Goal: Information Seeking & Learning: Learn about a topic

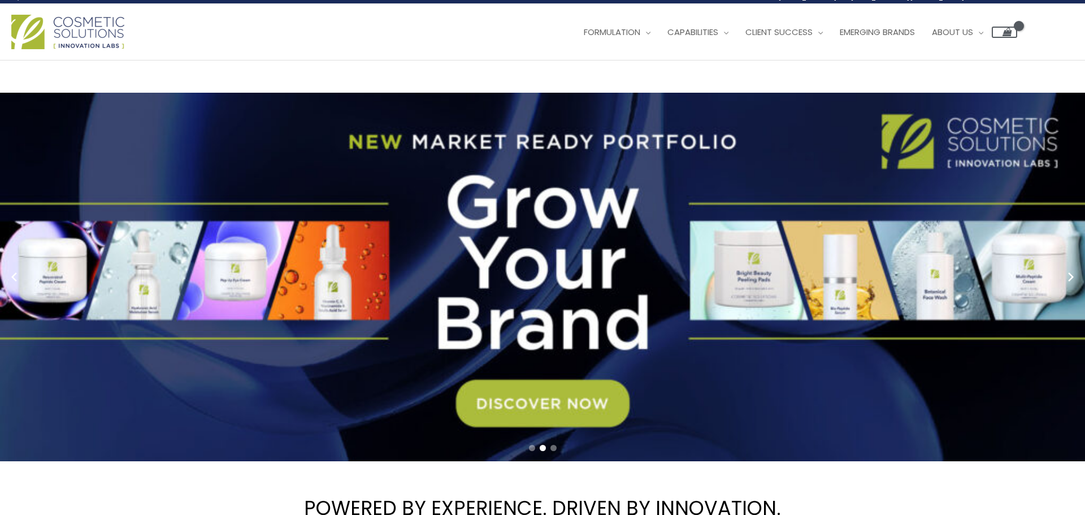
scroll to position [8, 0]
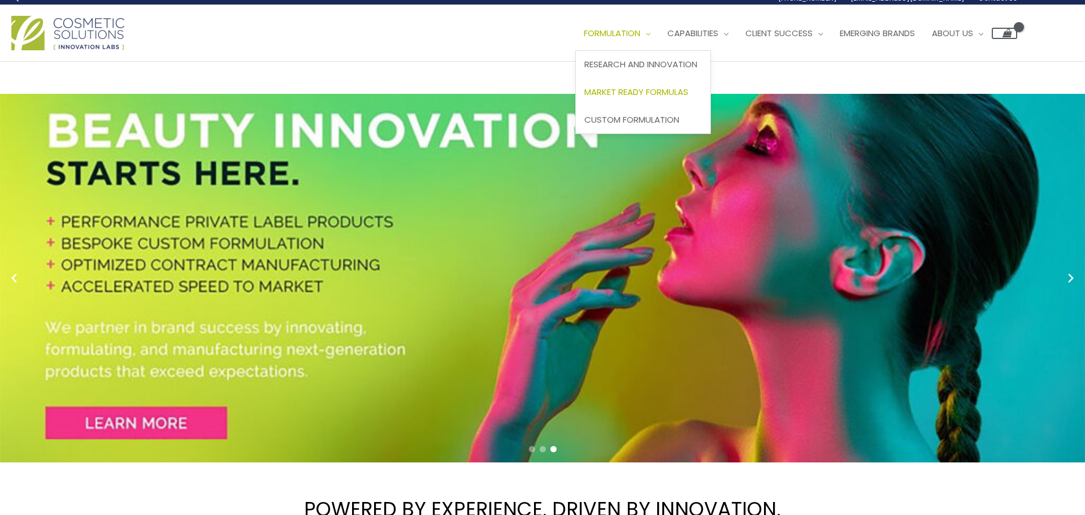
click at [688, 94] on span "Market Ready Formulas" at bounding box center [636, 92] width 104 height 12
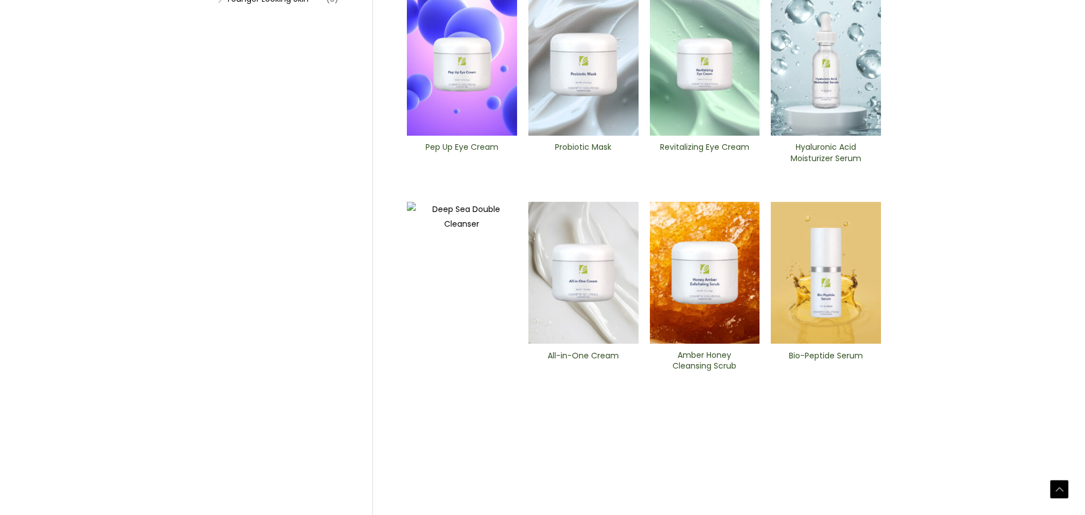
scroll to position [420, 0]
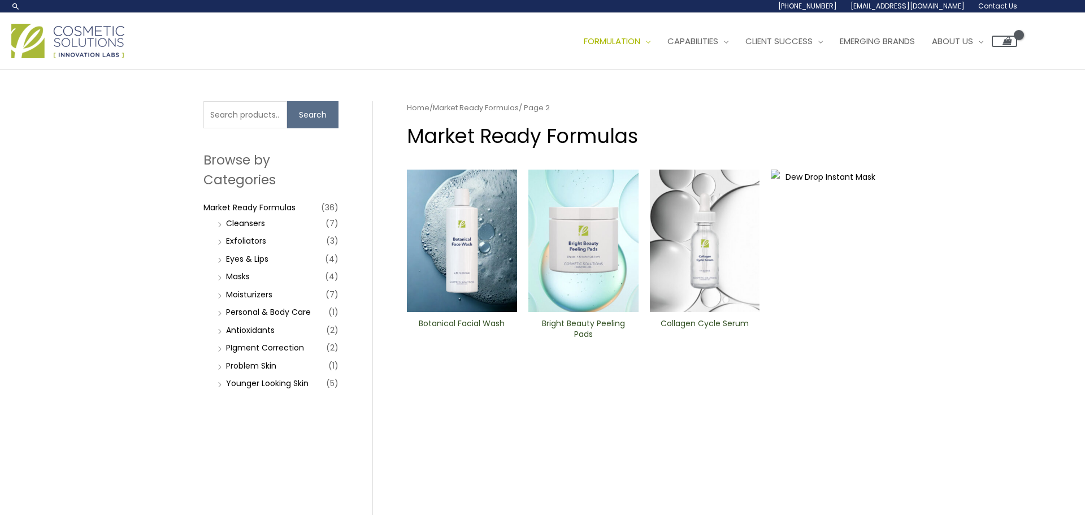
scroll to position [125, 0]
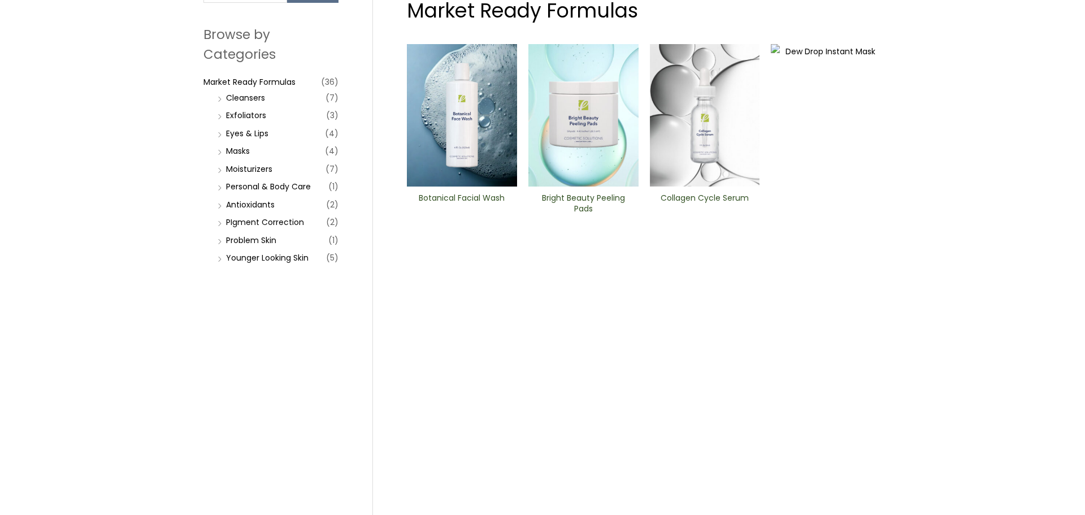
click at [600, 152] on img at bounding box center [584, 115] width 110 height 142
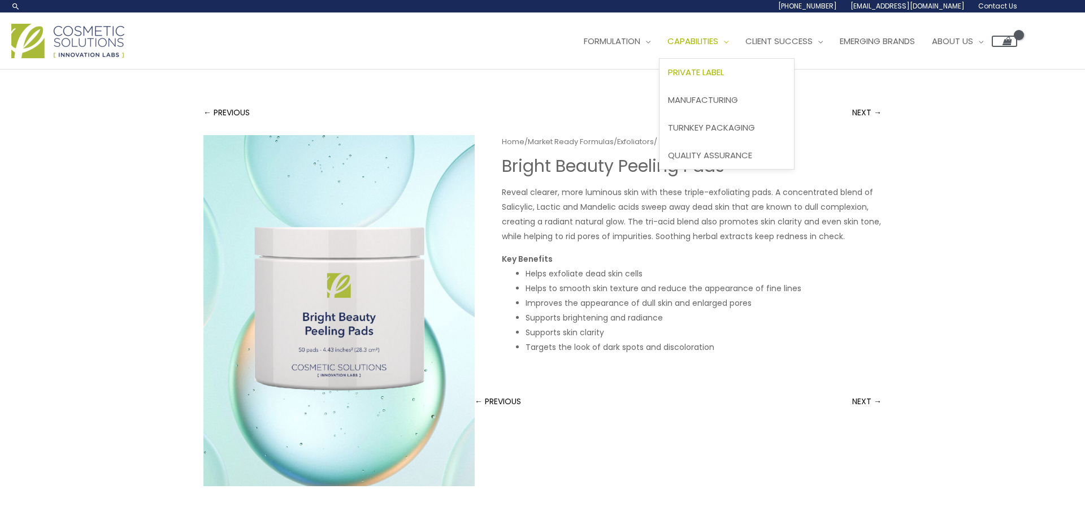
click at [735, 63] on link "Private Label" at bounding box center [727, 73] width 135 height 28
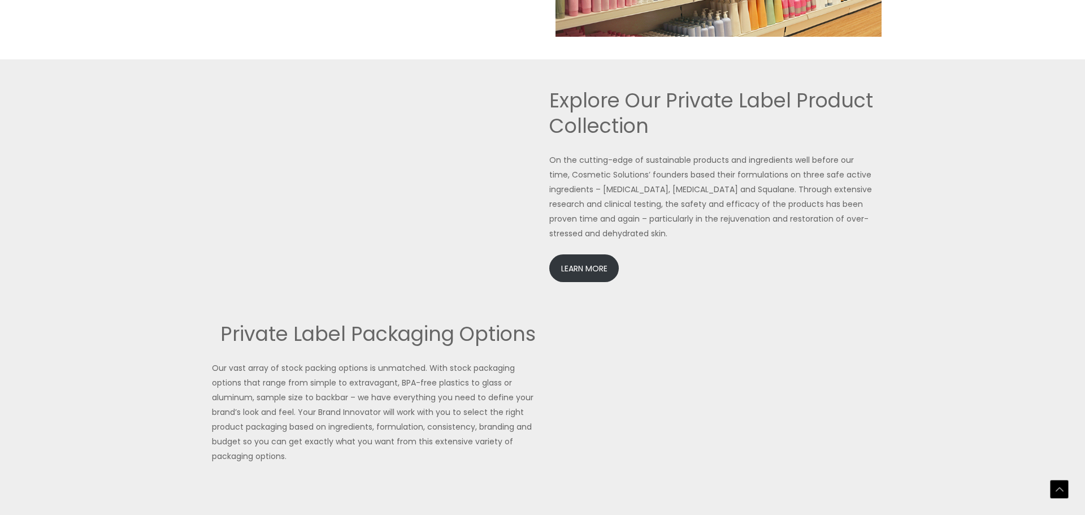
scroll to position [2399, 0]
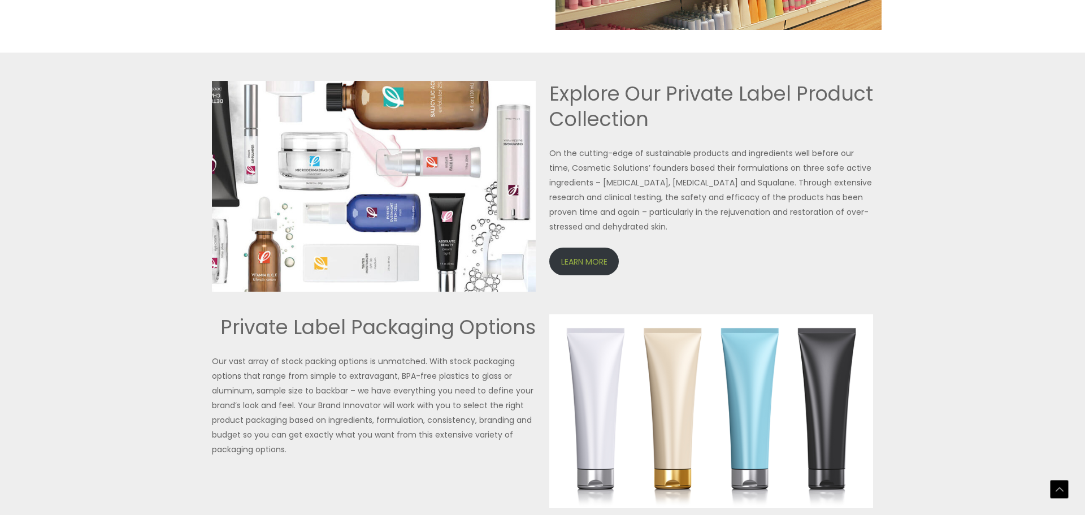
click at [585, 251] on link "LEARN MORE" at bounding box center [584, 262] width 70 height 28
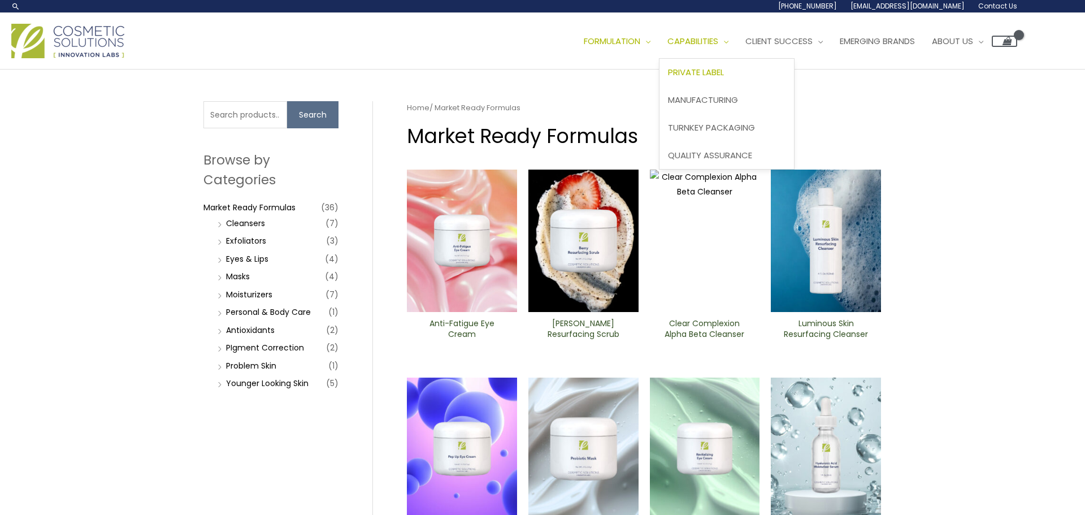
click at [719, 73] on span "Private Label" at bounding box center [696, 72] width 56 height 12
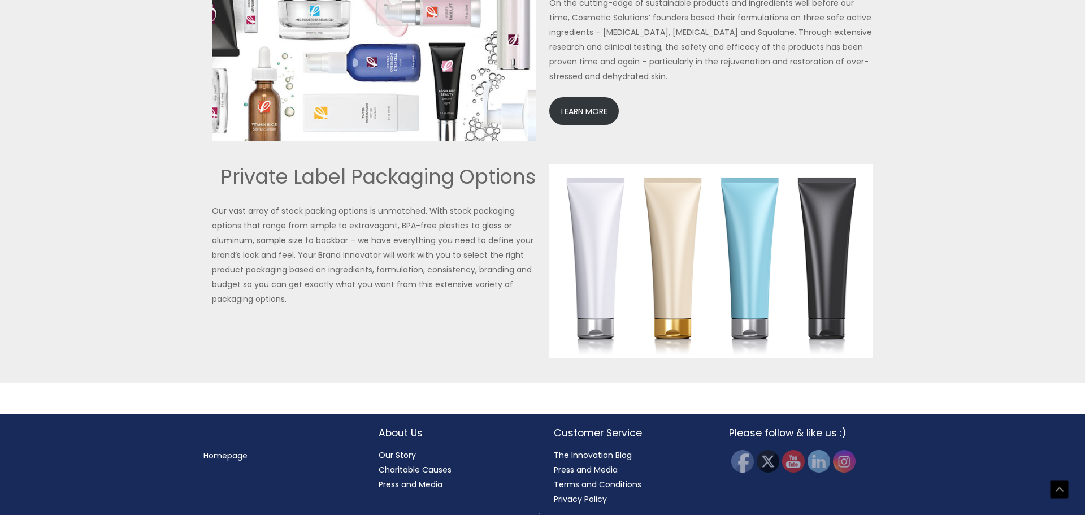
scroll to position [2552, 0]
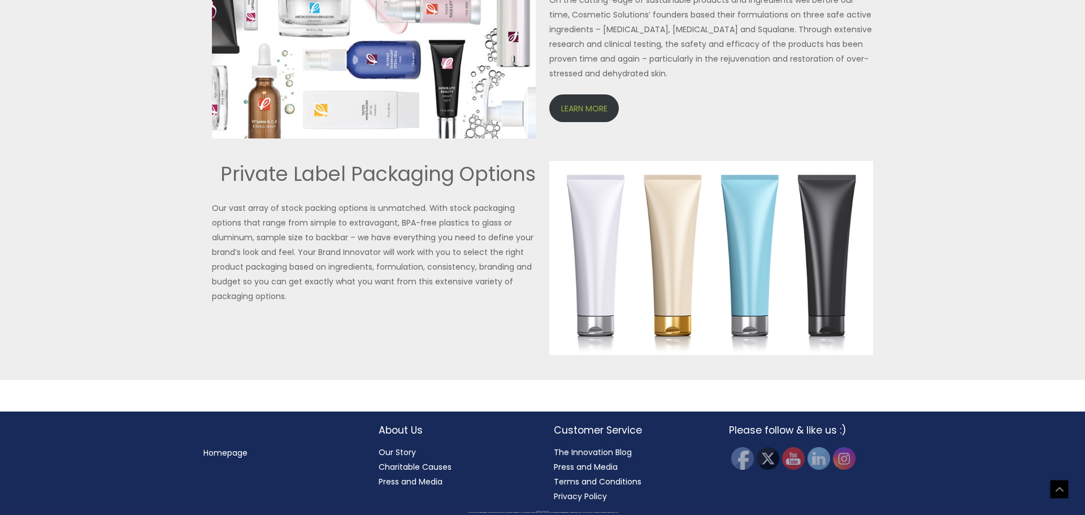
click at [603, 97] on link "LEARN MORE" at bounding box center [584, 108] width 70 height 28
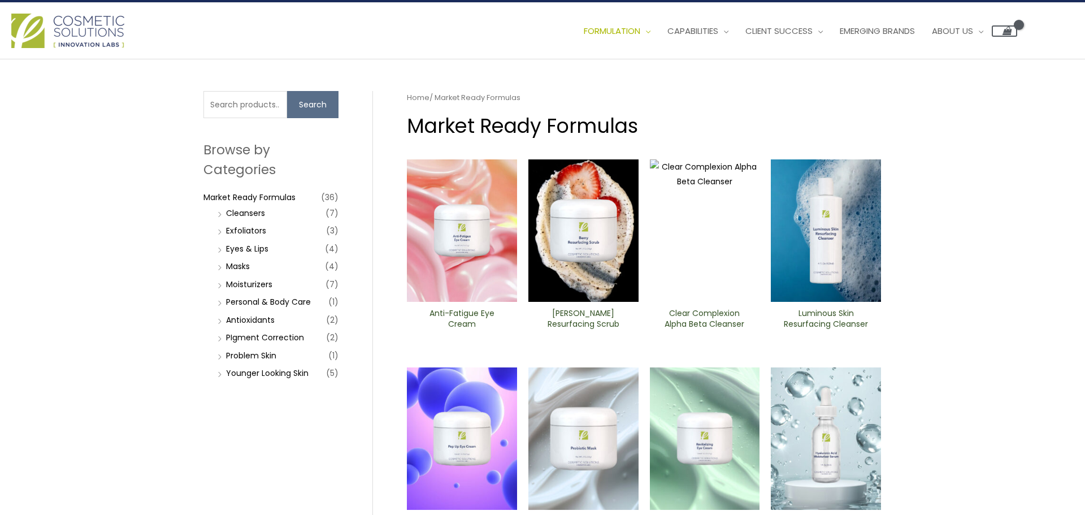
scroll to position [440, 0]
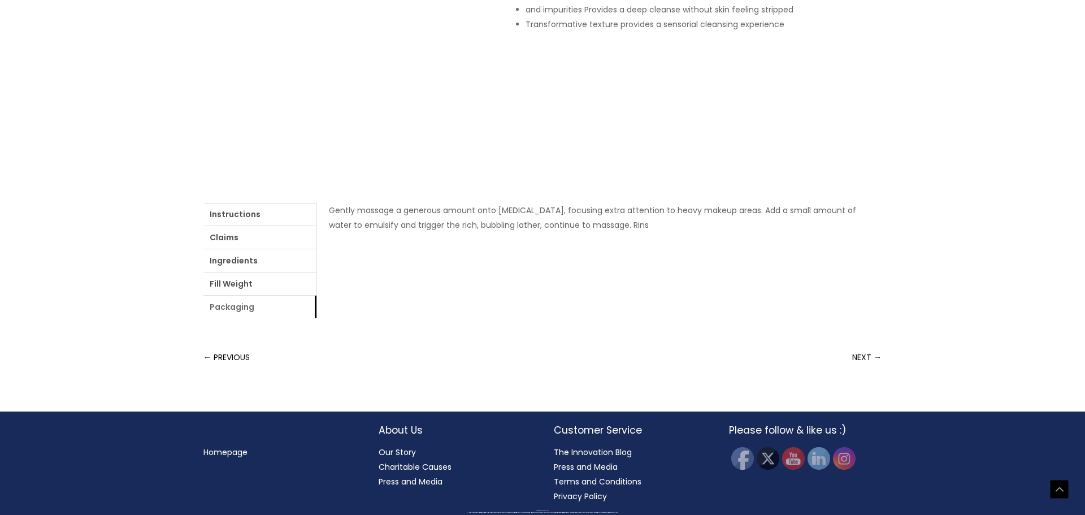
click at [253, 303] on link "Packaging" at bounding box center [259, 307] width 113 height 23
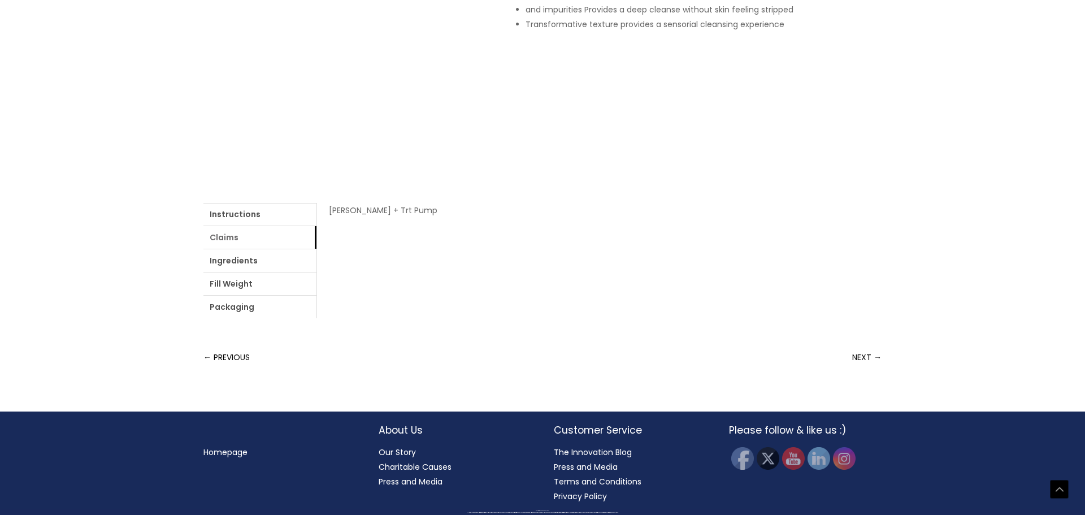
click at [246, 245] on link "Claims" at bounding box center [259, 237] width 113 height 23
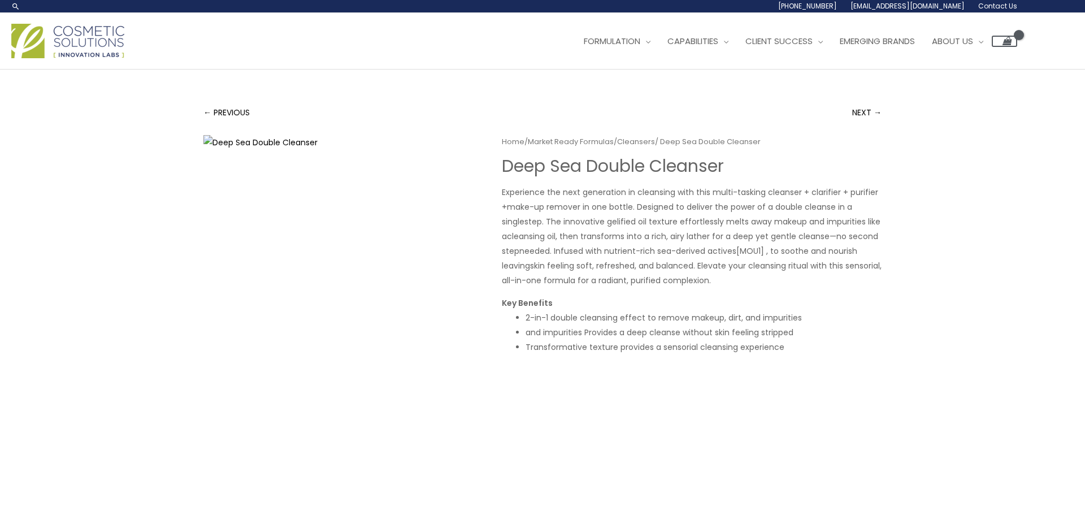
click at [1013, 11] on link "Contact Us" at bounding box center [995, 6] width 46 height 12
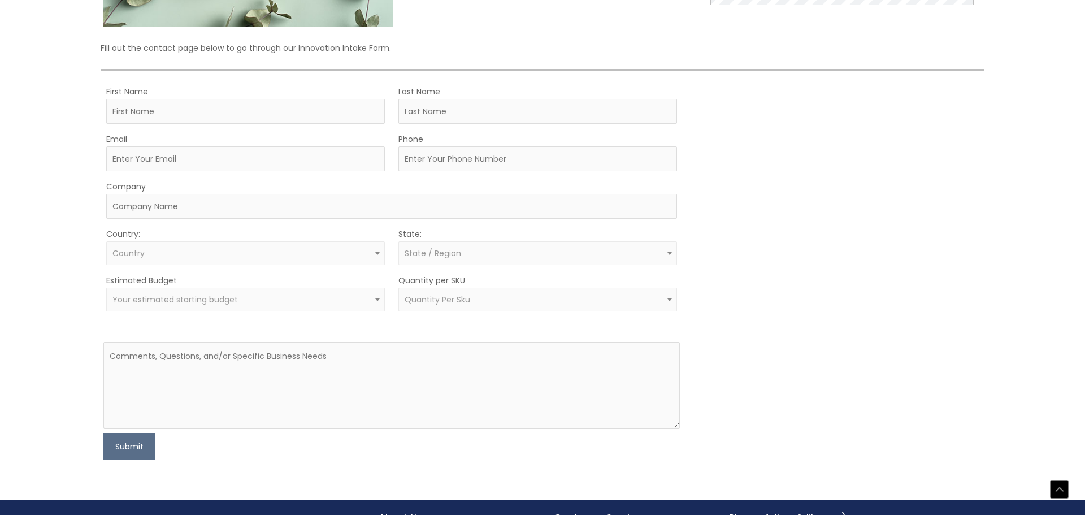
scroll to position [279, 0]
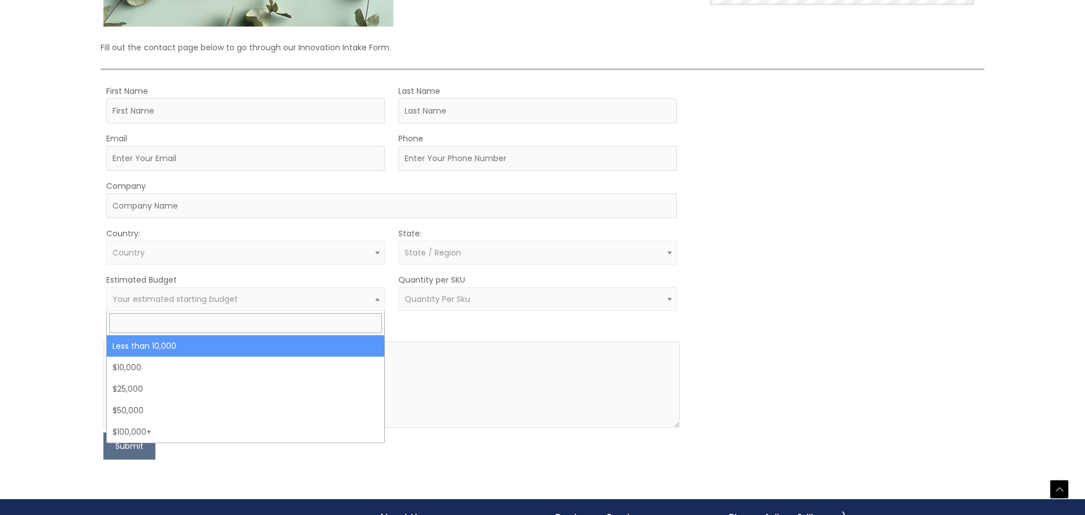
click at [295, 288] on span "Your estimated starting budget" at bounding box center [245, 299] width 279 height 24
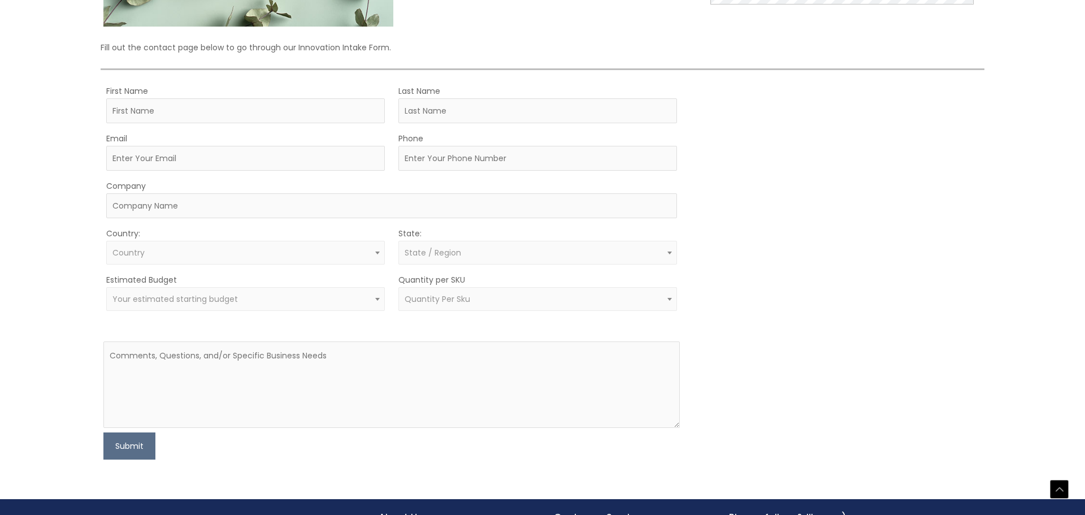
click at [779, 281] on div "MOQ TRIGGER STEP 2 TRIGGER" at bounding box center [838, 272] width 288 height 376
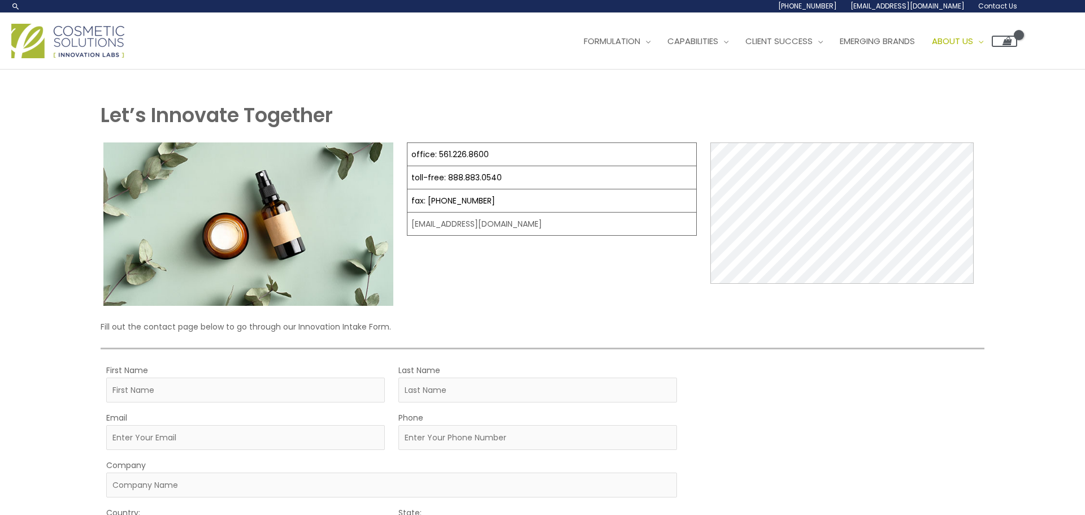
scroll to position [0, 0]
click at [1008, 60] on link "Our Story" at bounding box center [991, 73] width 135 height 28
